Goal: Task Accomplishment & Management: Use online tool/utility

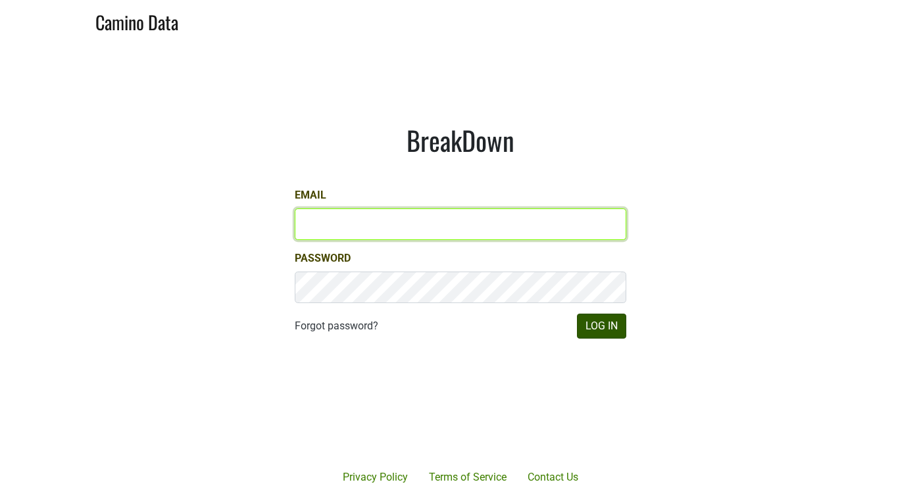
type input "[PERSON_NAME][EMAIL_ADDRESS][DOMAIN_NAME]"
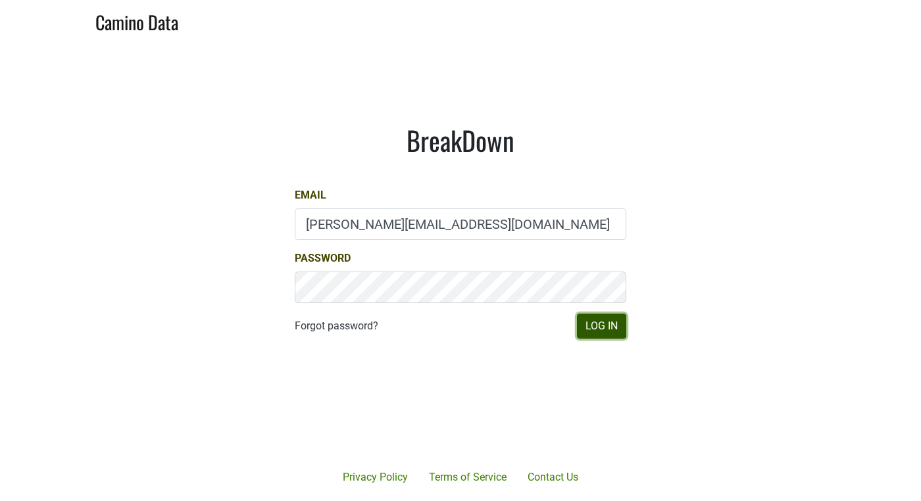
click at [608, 321] on button "Log In" at bounding box center [601, 326] width 49 height 25
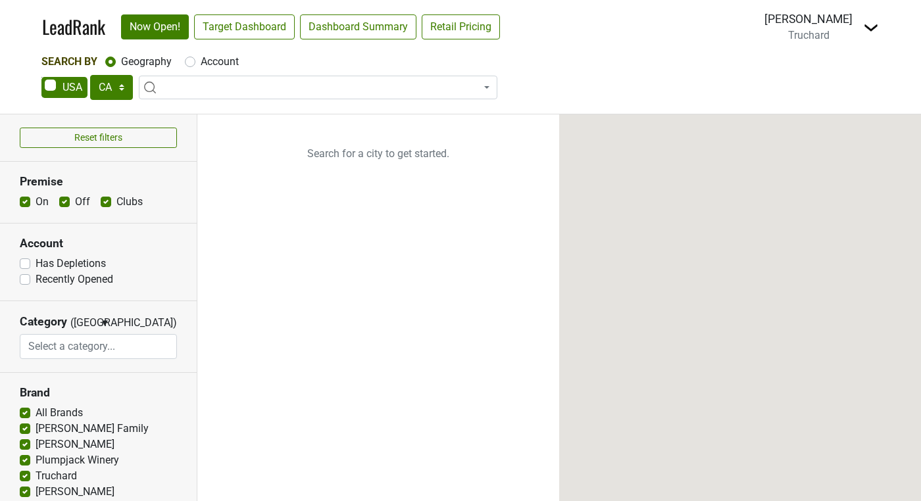
select select "CA"
select select
